Goal: Task Accomplishment & Management: Complete application form

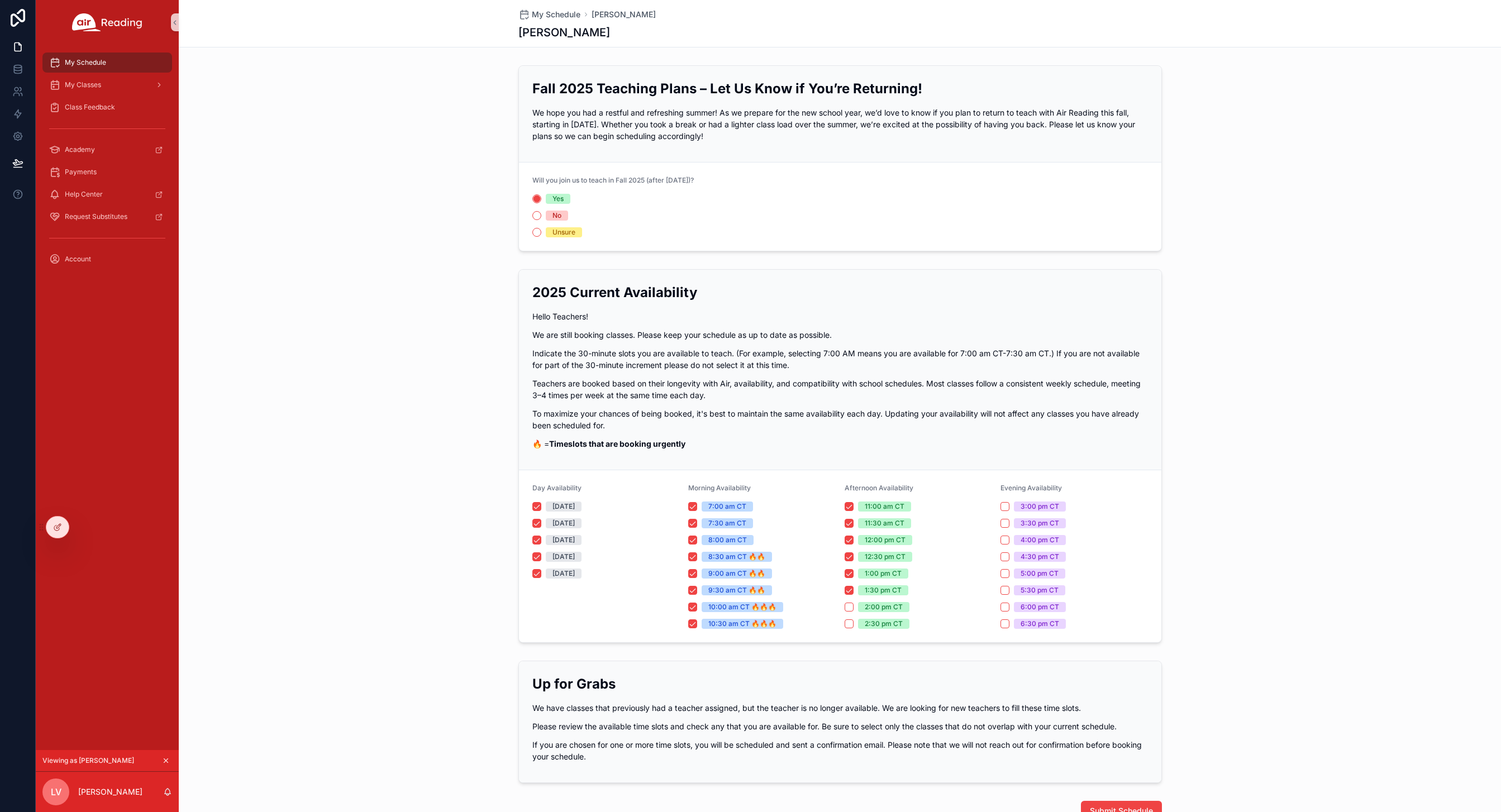
scroll to position [203, 0]
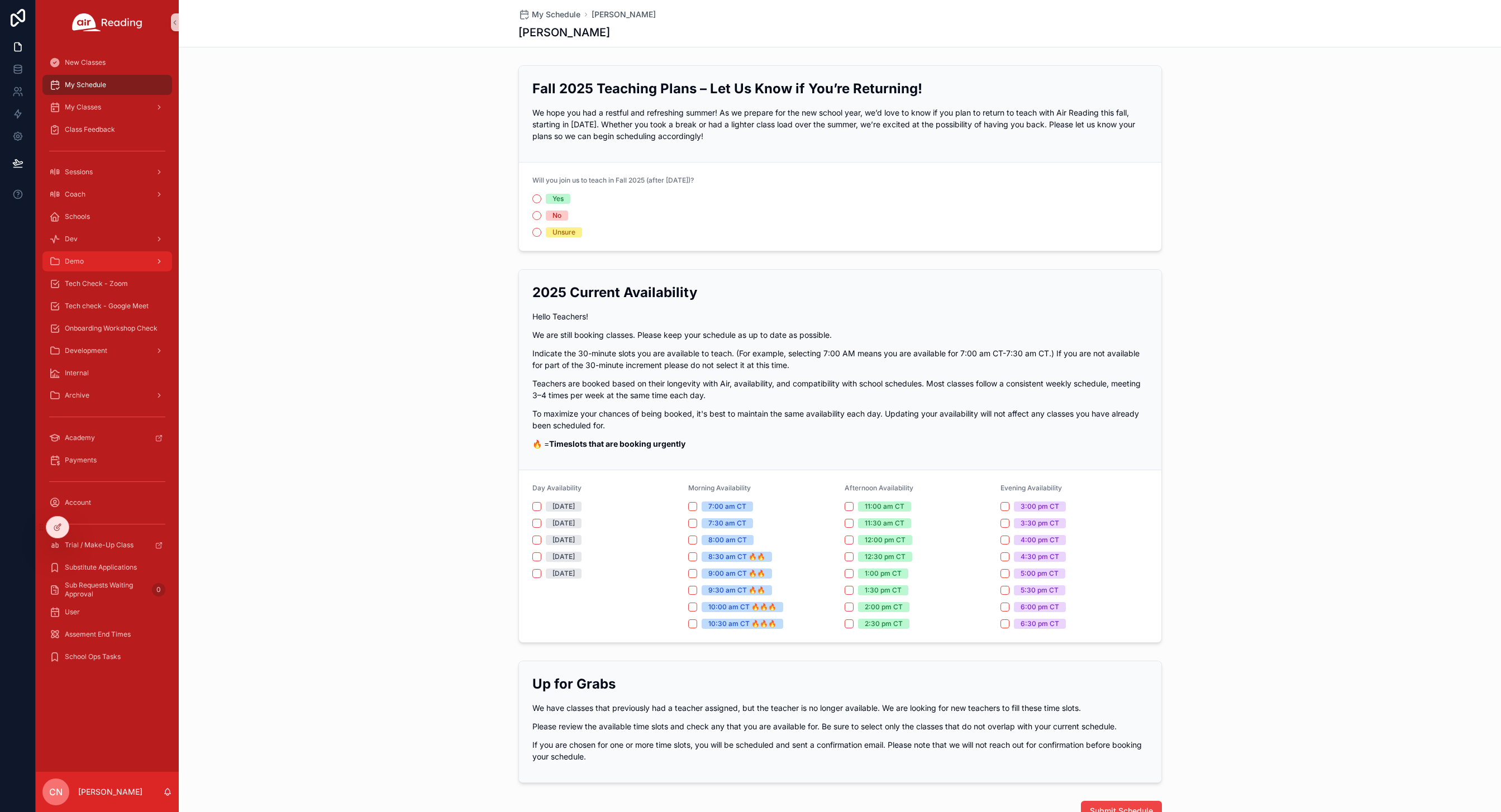
click at [80, 260] on span "Demo" at bounding box center [74, 261] width 19 height 9
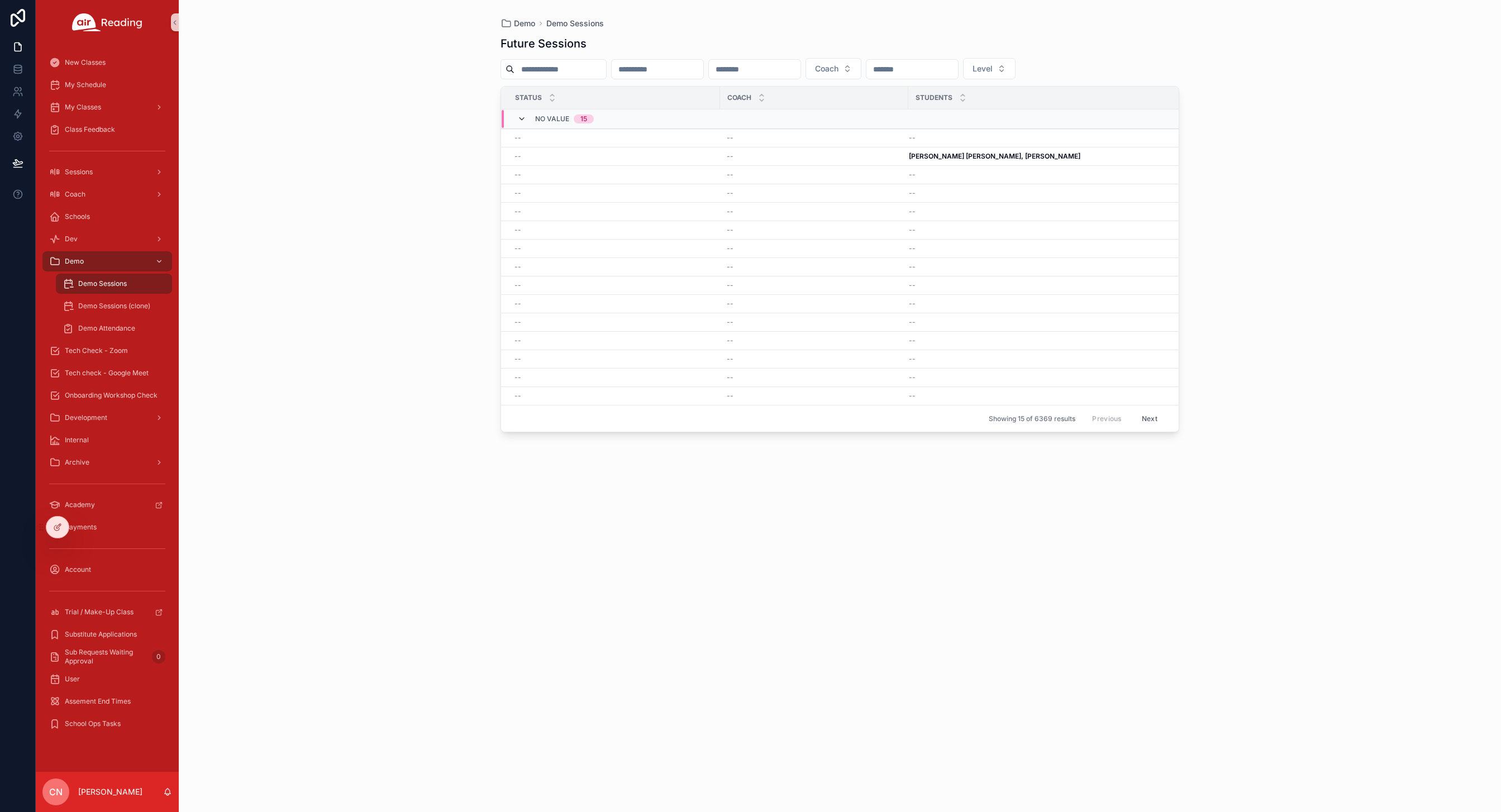
click at [524, 117] on icon "scrollable content" at bounding box center [521, 119] width 9 height 9
click at [523, 114] on icon "scrollable content" at bounding box center [521, 114] width 9 height 9
click at [1156, 421] on button "Next" at bounding box center [1150, 418] width 31 height 17
click at [1120, 415] on button "Previous" at bounding box center [1106, 418] width 45 height 17
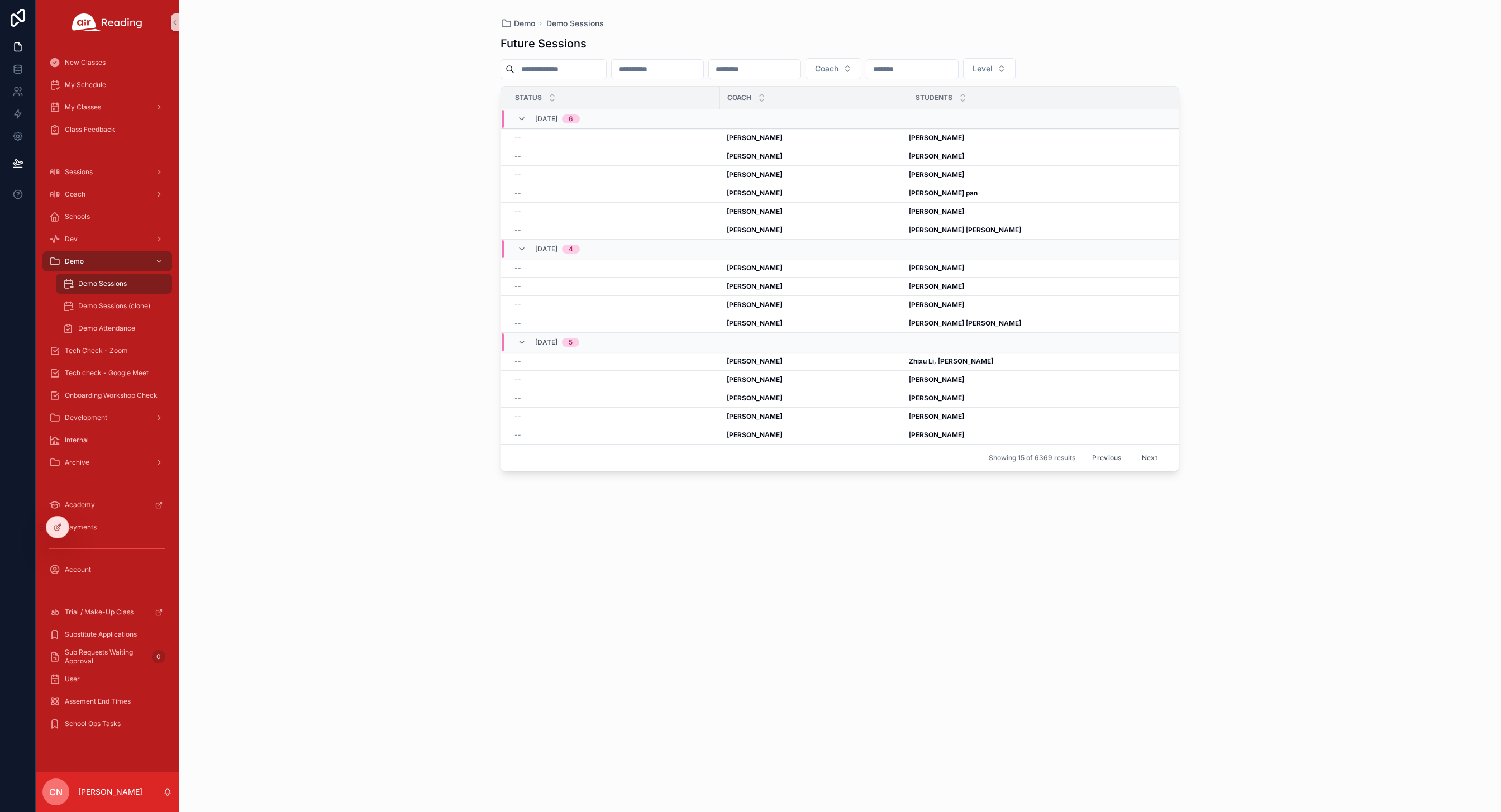
click at [130, 282] on div "Demo Sessions" at bounding box center [114, 284] width 103 height 18
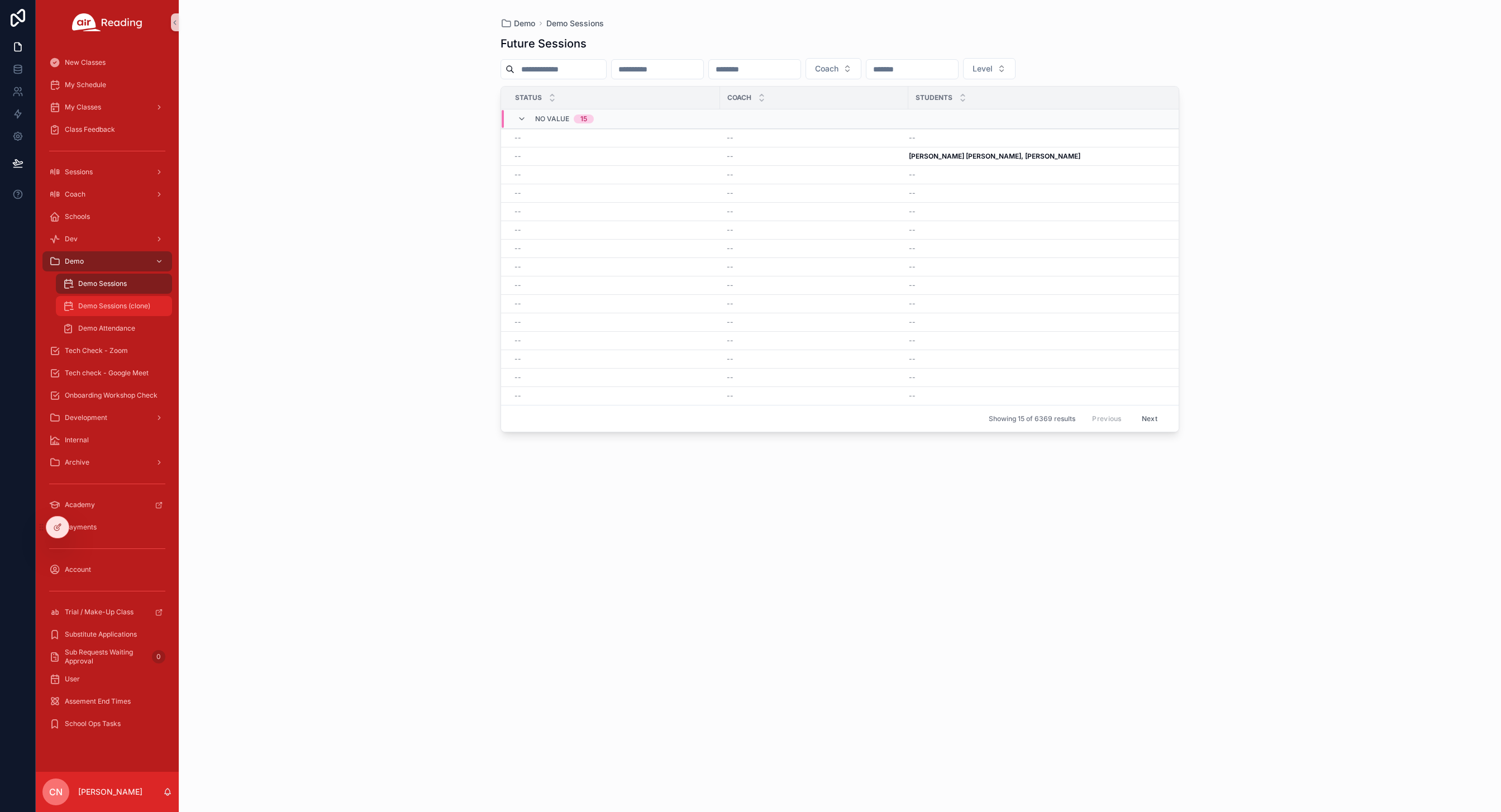
click at [118, 299] on div "Demo Sessions (clone)" at bounding box center [114, 306] width 103 height 18
click at [113, 326] on span "Demo Attendance" at bounding box center [106, 328] width 57 height 9
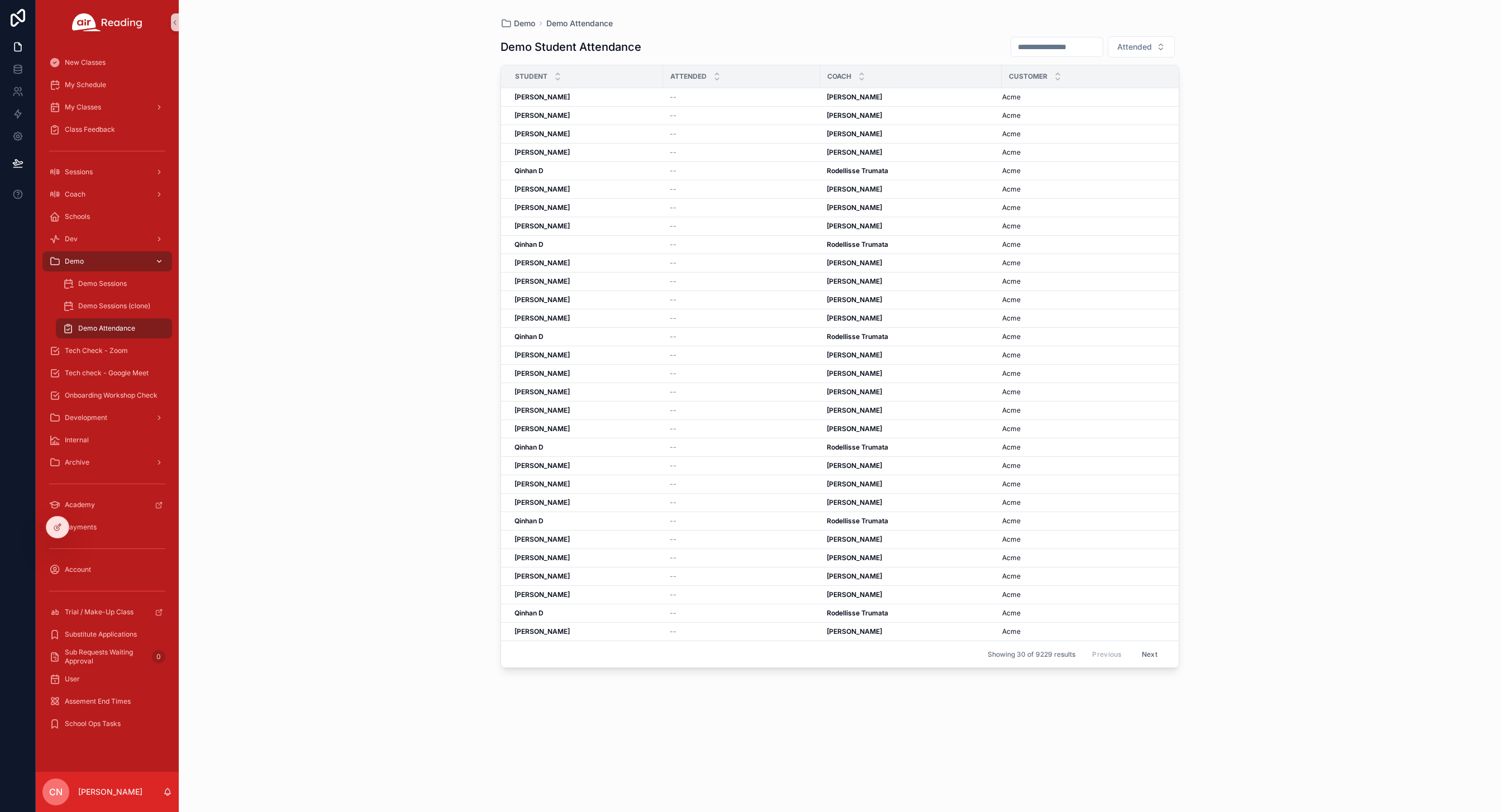
click at [56, 261] on icon "scrollable content" at bounding box center [54, 261] width 11 height 11
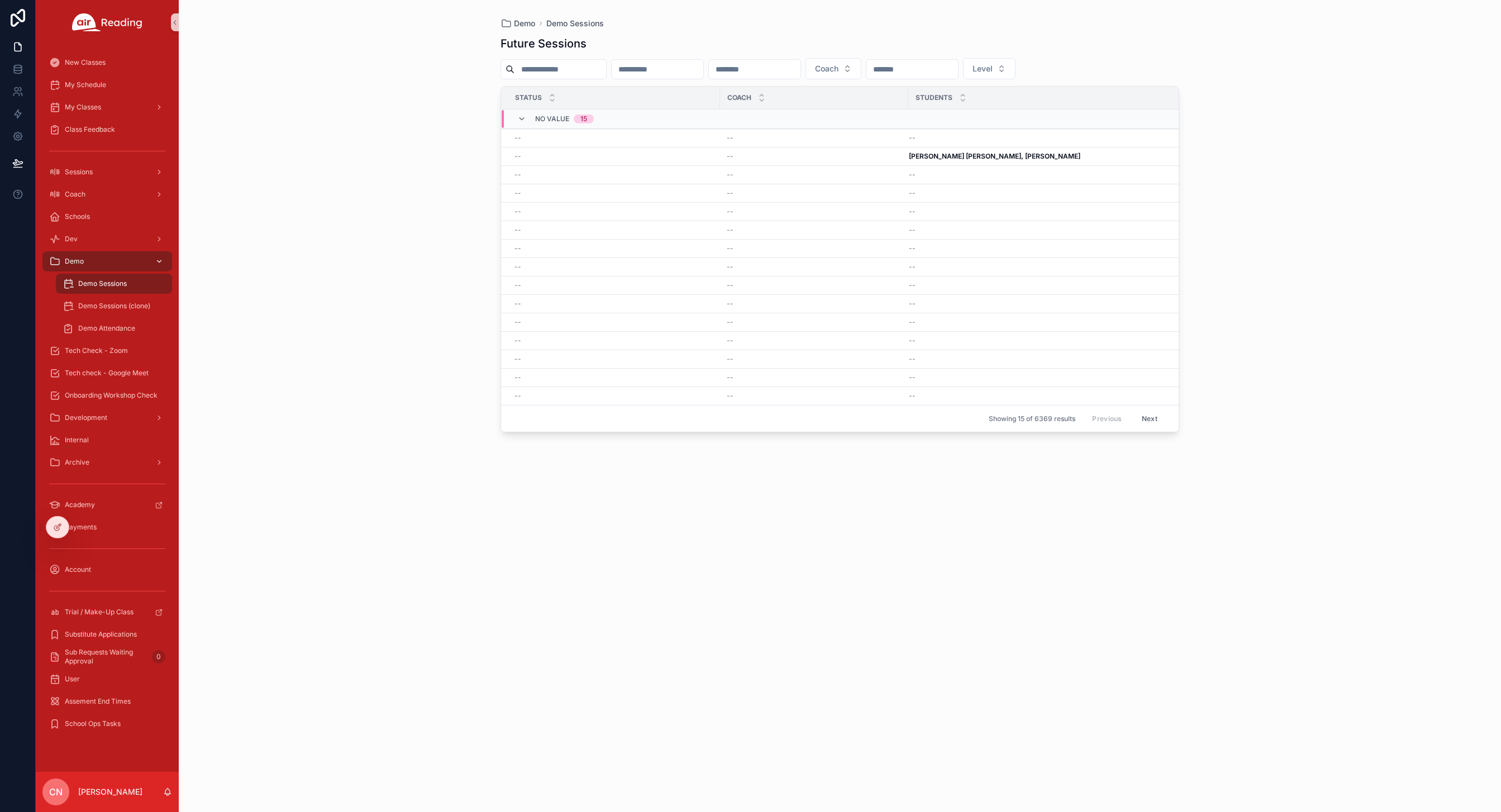
click at [159, 258] on icon "scrollable content" at bounding box center [159, 261] width 8 height 8
click at [48, 258] on link "Demo" at bounding box center [107, 262] width 130 height 20
click at [52, 190] on icon "scrollable content" at bounding box center [54, 194] width 11 height 11
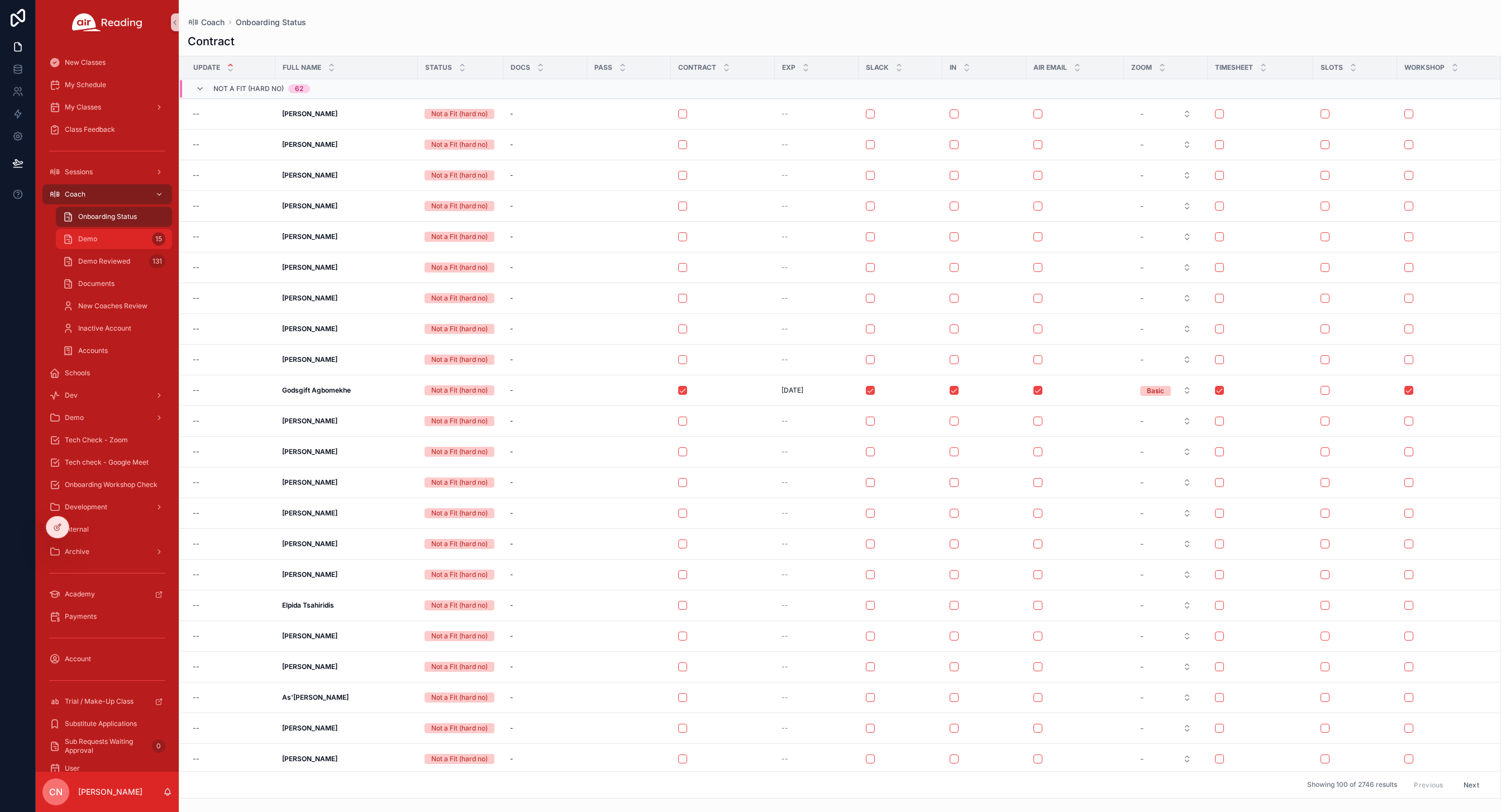
click at [95, 235] on span "Demo" at bounding box center [88, 238] width 19 height 9
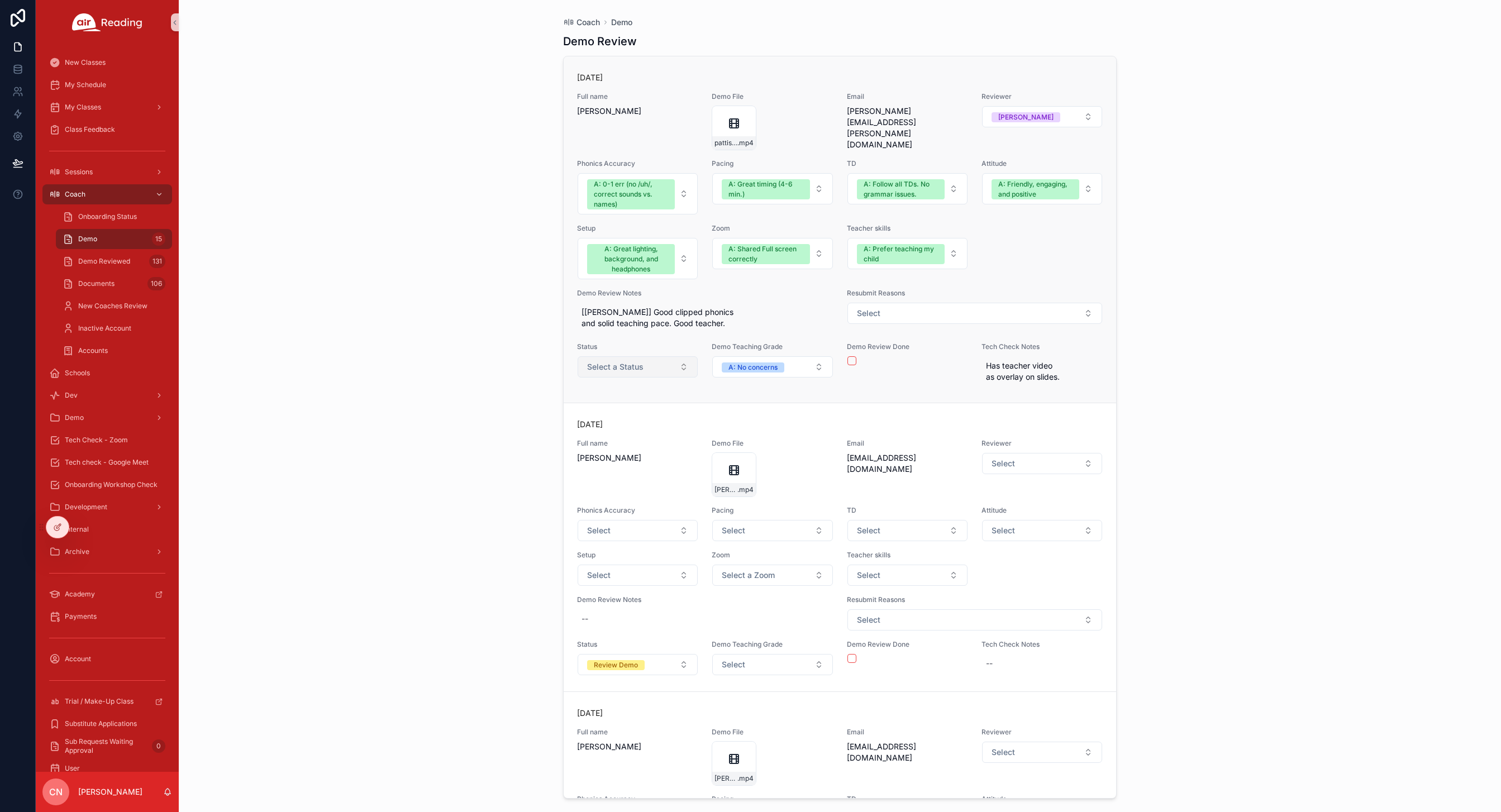
click at [612, 367] on span "Select a Status" at bounding box center [615, 367] width 56 height 11
click at [720, 134] on div "pattistroud .mp4" at bounding box center [734, 128] width 45 height 45
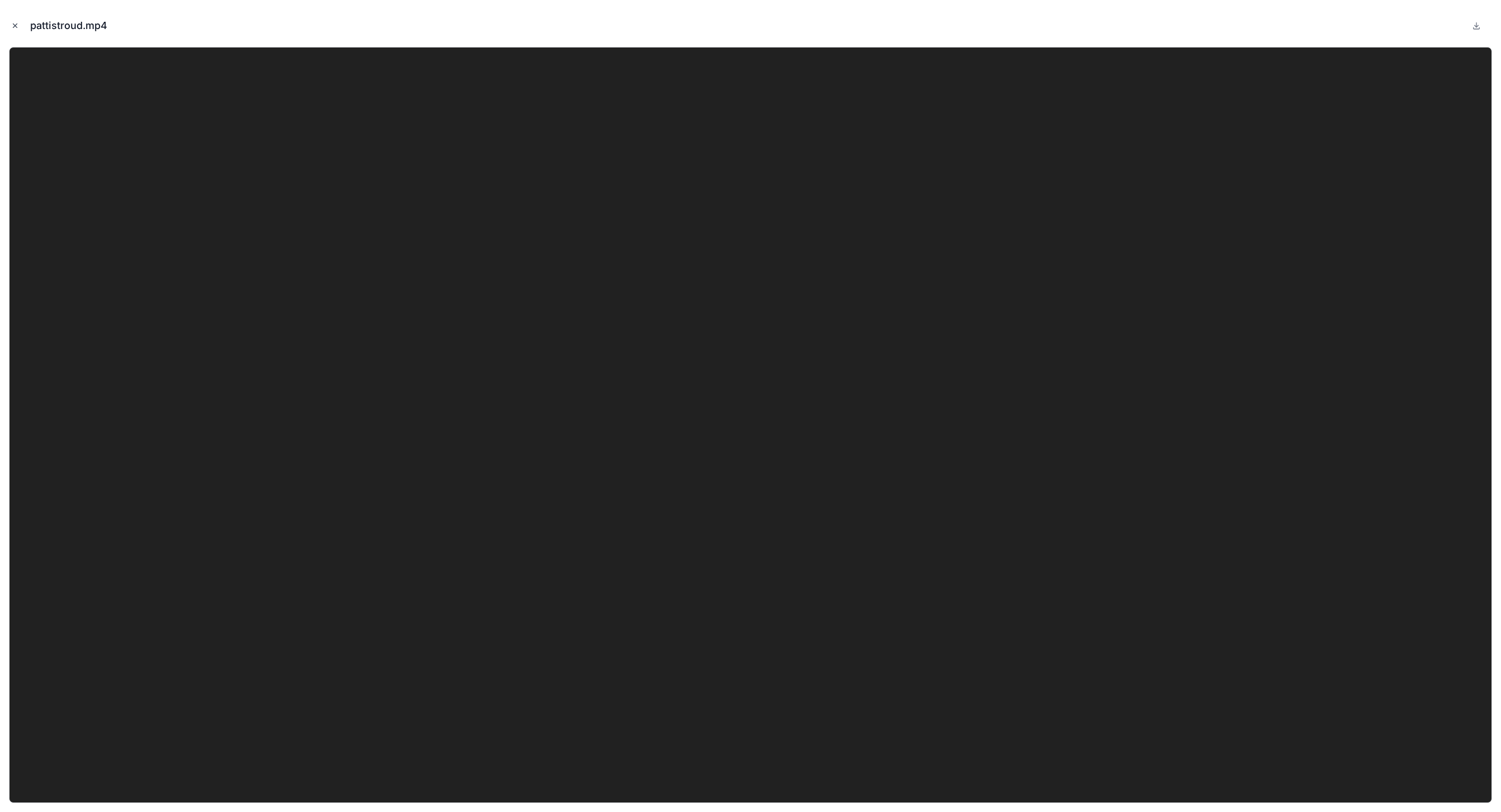
click at [13, 24] on icon "Close modal" at bounding box center [15, 26] width 4 height 4
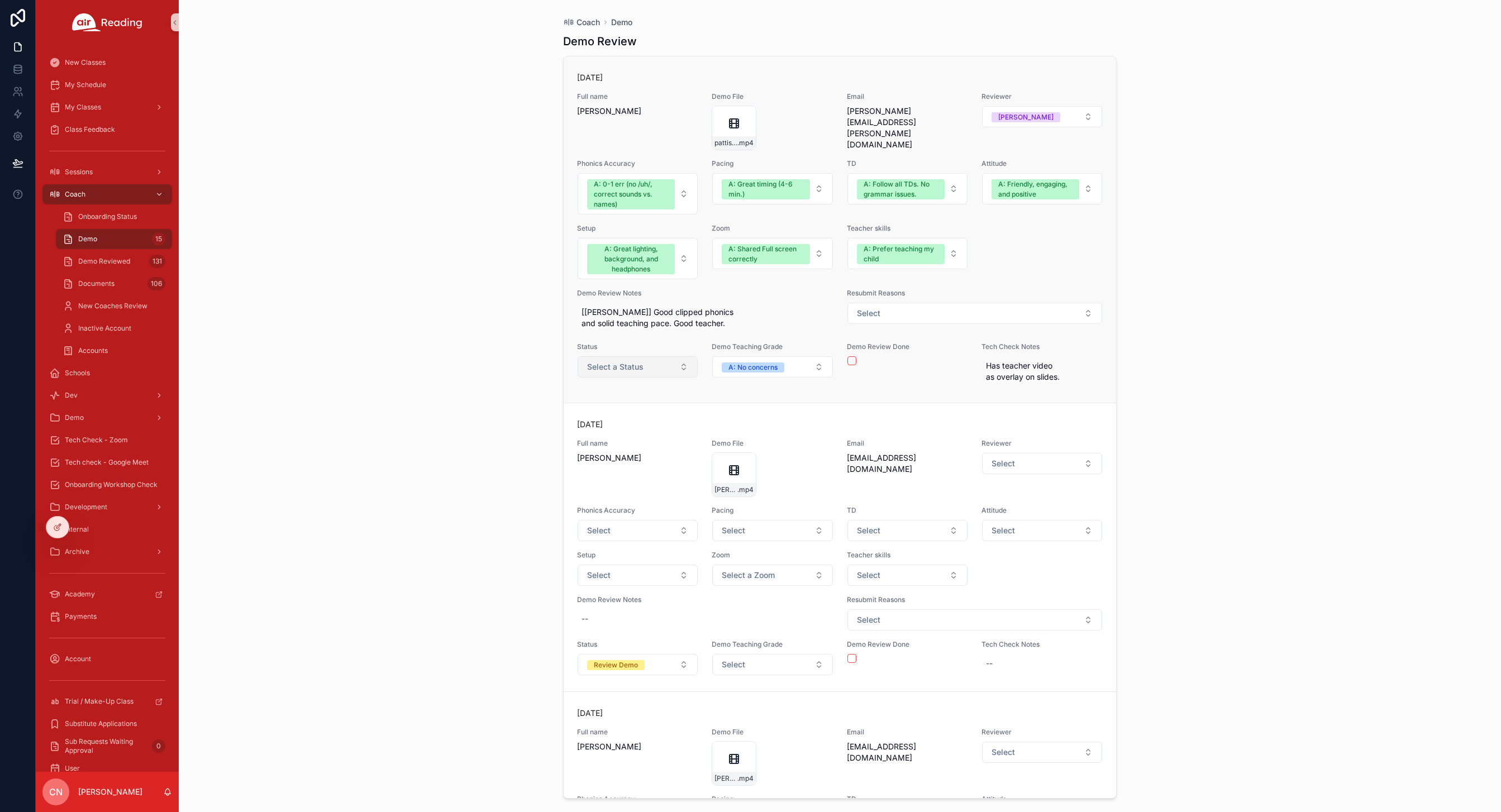
click at [613, 364] on span "Select a Status" at bounding box center [615, 367] width 56 height 11
click at [619, 445] on span "Demo Pass" at bounding box center [599, 445] width 49 height 10
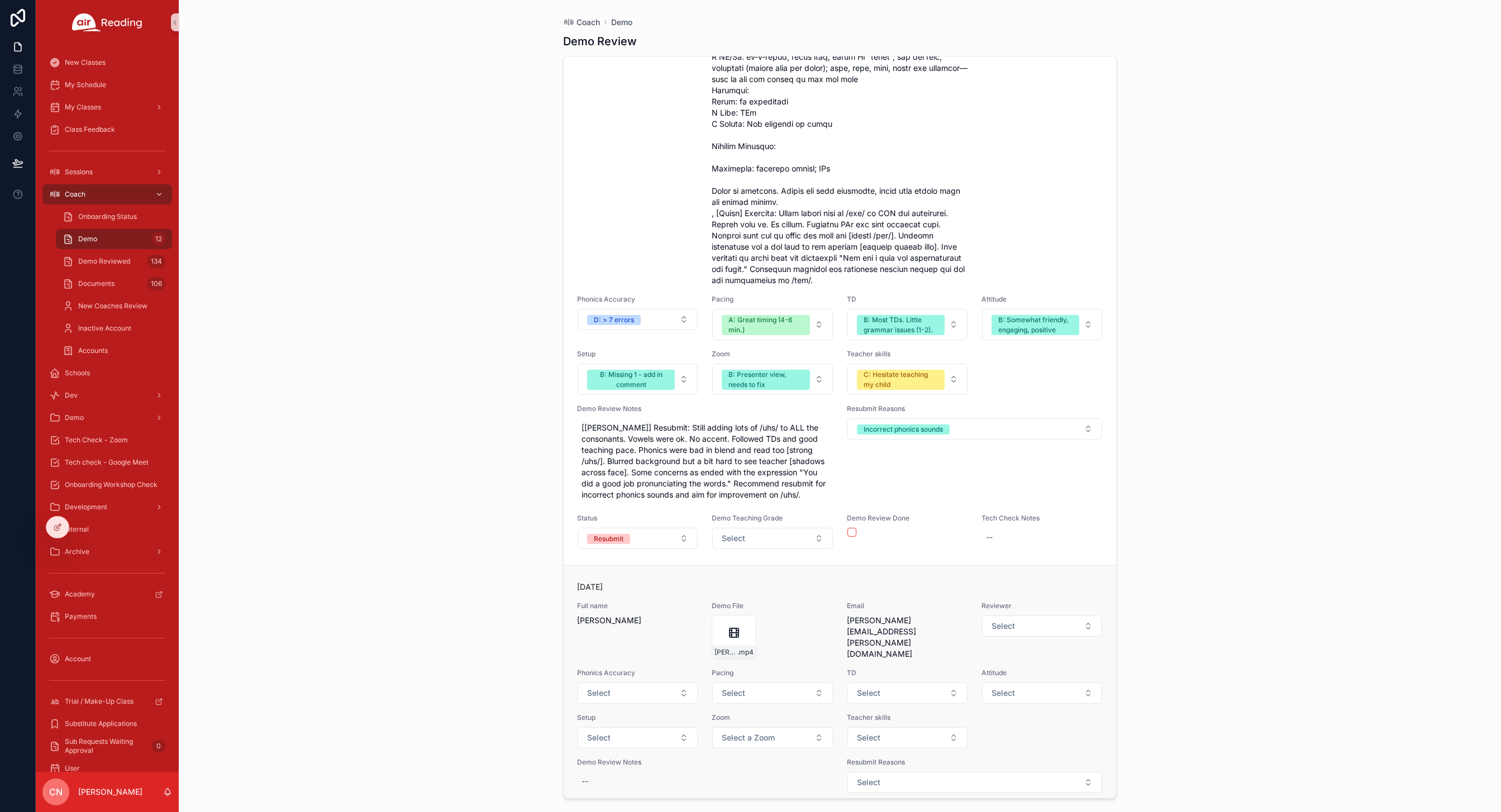
scroll to position [2874, 0]
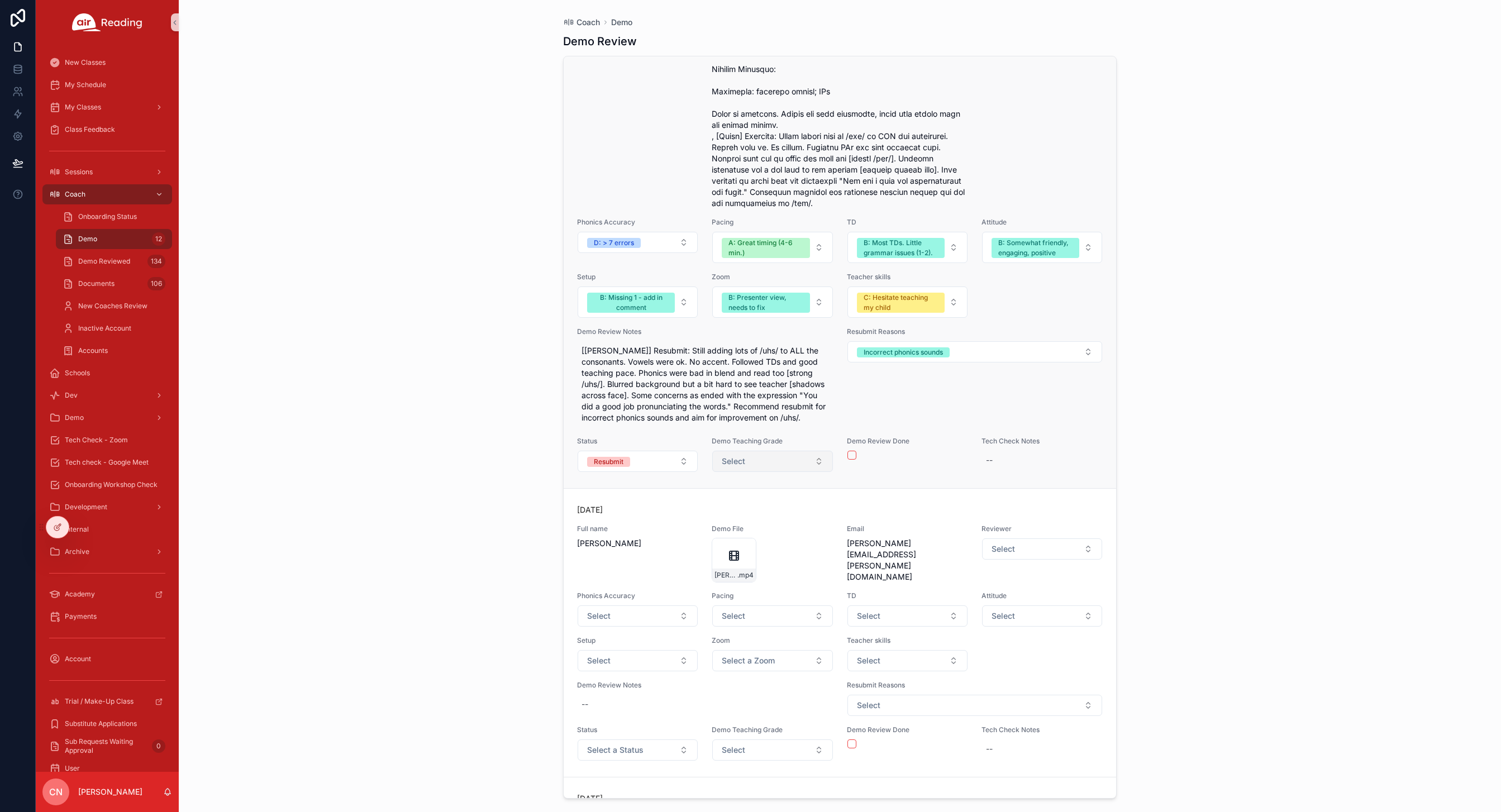
click at [787, 465] on button "Select" at bounding box center [772, 461] width 120 height 22
click at [1281, 451] on div "Coach Demo Demo Review Yesterday Full name Reed Bailey Demo File Reed-Bailey-de…" at bounding box center [840, 406] width 1322 height 812
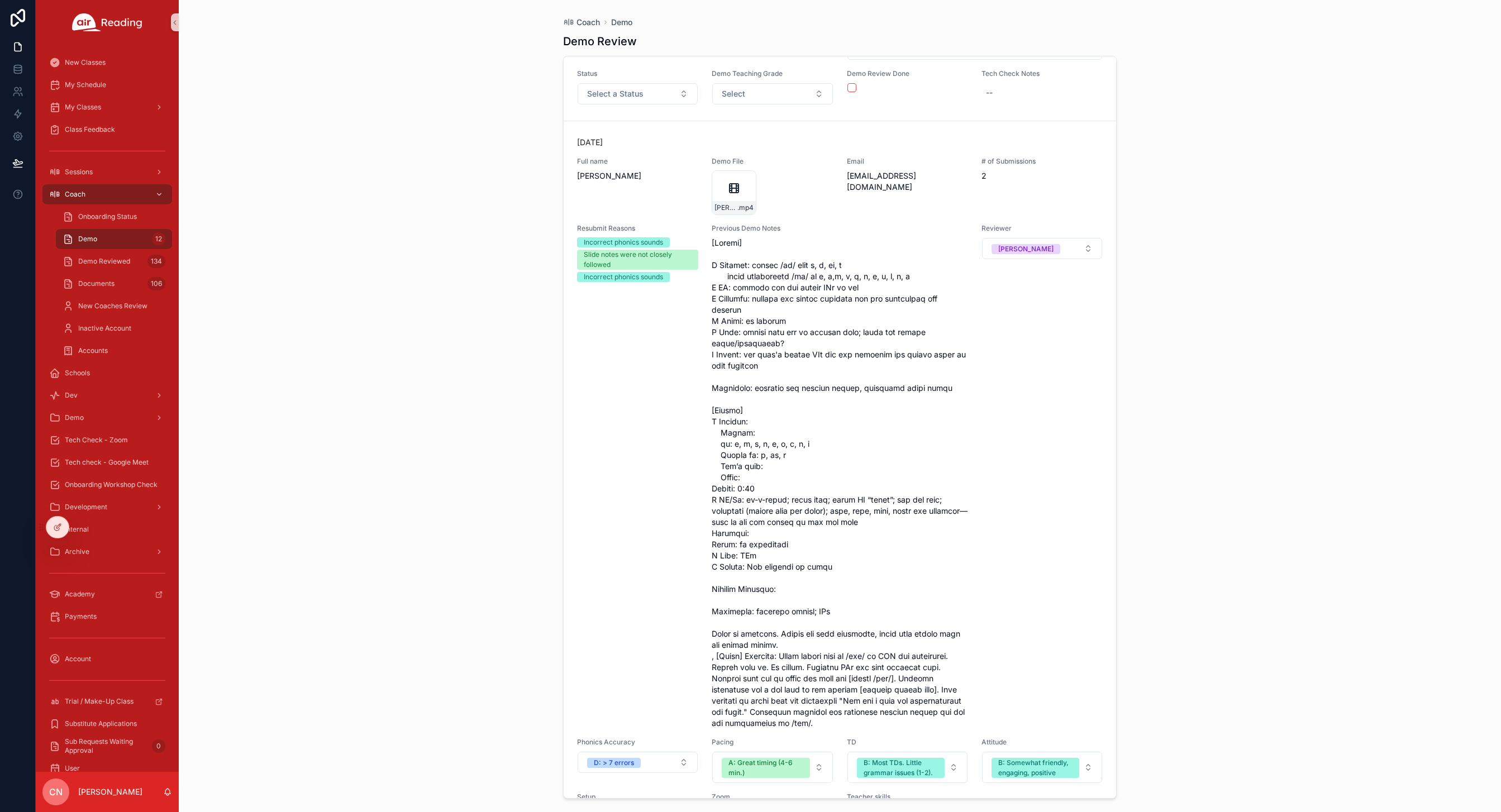
scroll to position [1910, 0]
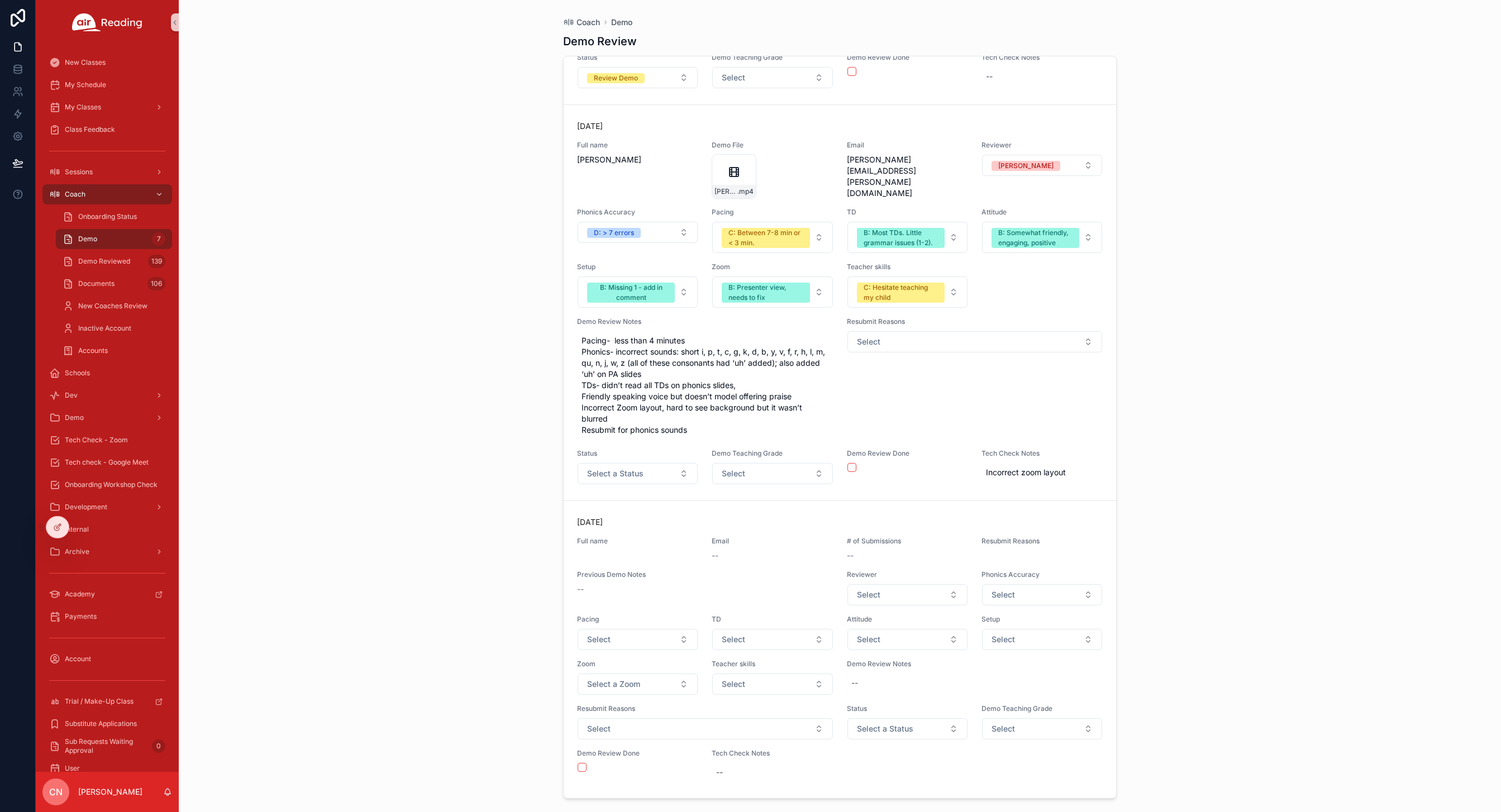
scroll to position [1752, 0]
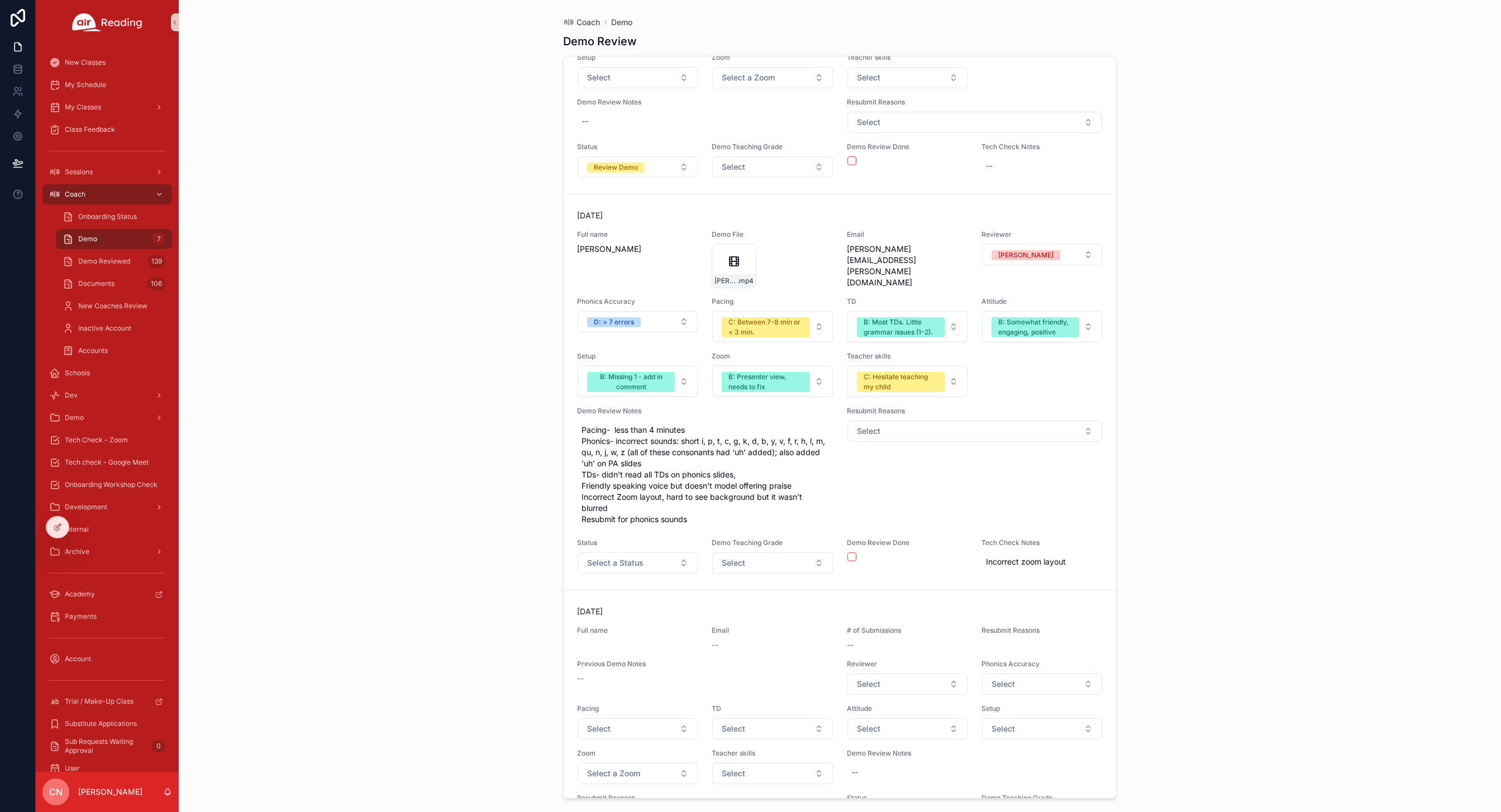
scroll to position [1752, 0]
